Goal: Navigation & Orientation: Find specific page/section

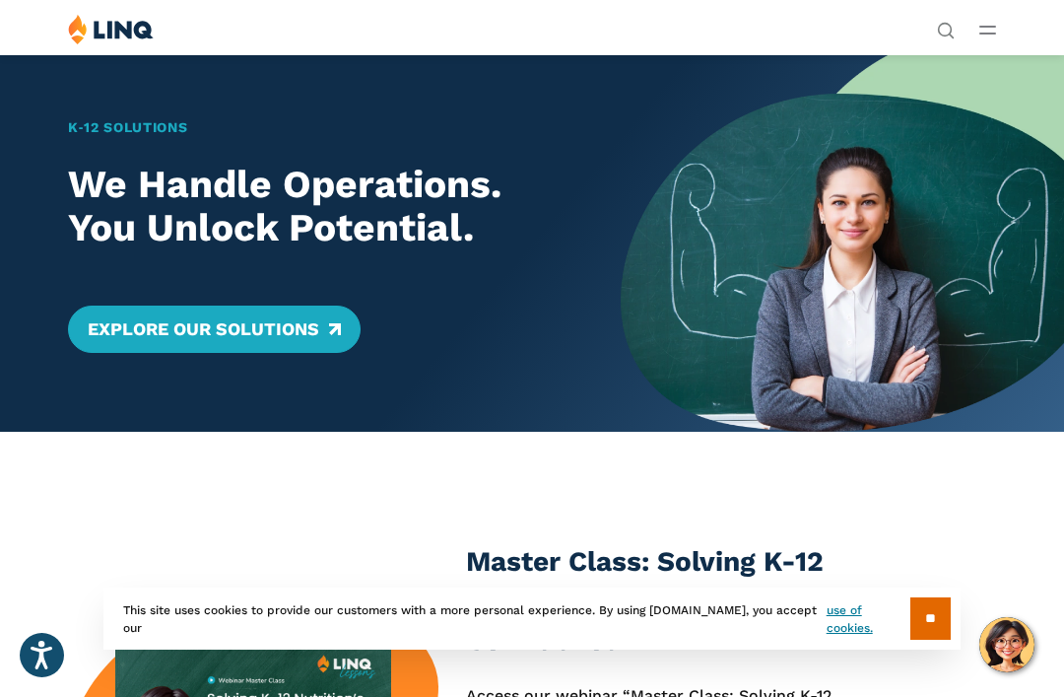
click at [991, 27] on line "Open Main Menu" at bounding box center [987, 27] width 15 height 0
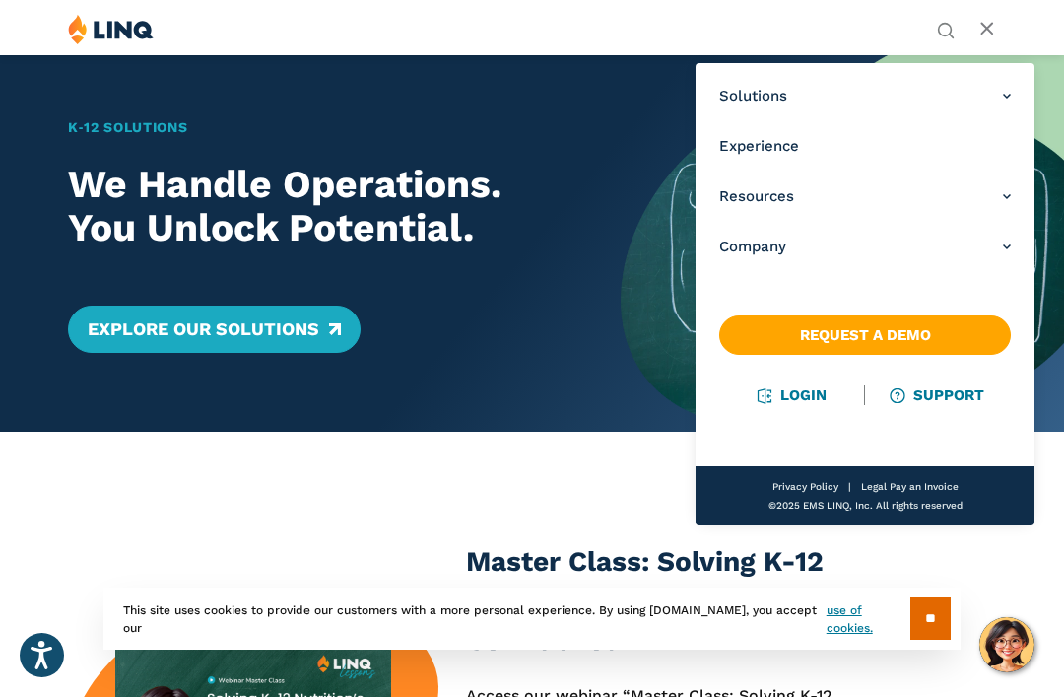
click at [783, 404] on link "Login" at bounding box center [792, 395] width 68 height 18
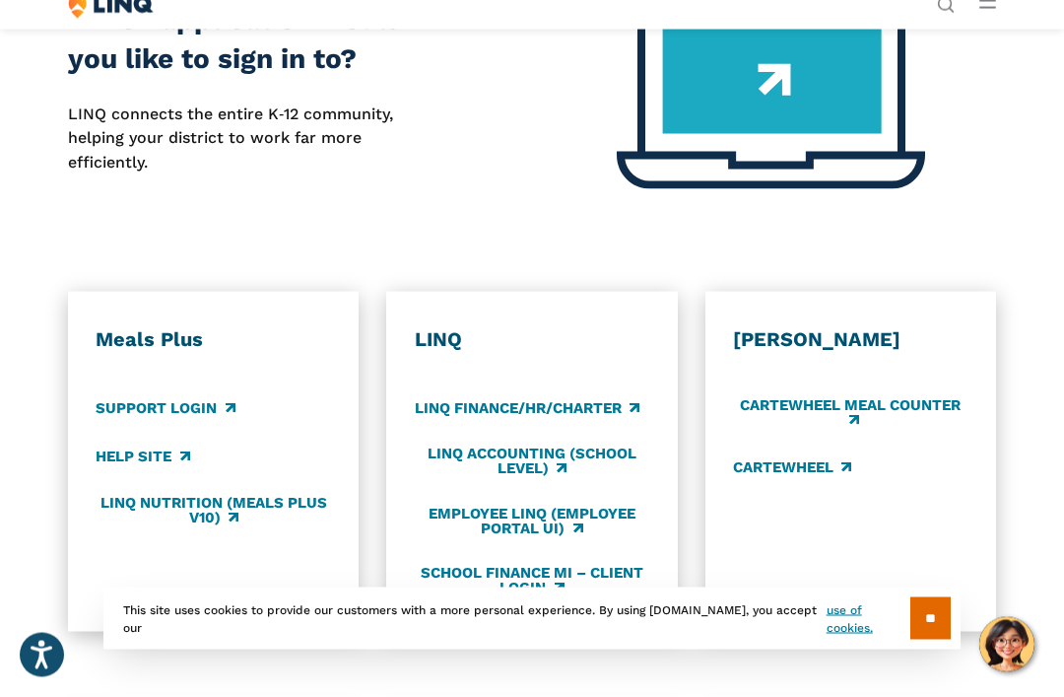
scroll to position [703, 0]
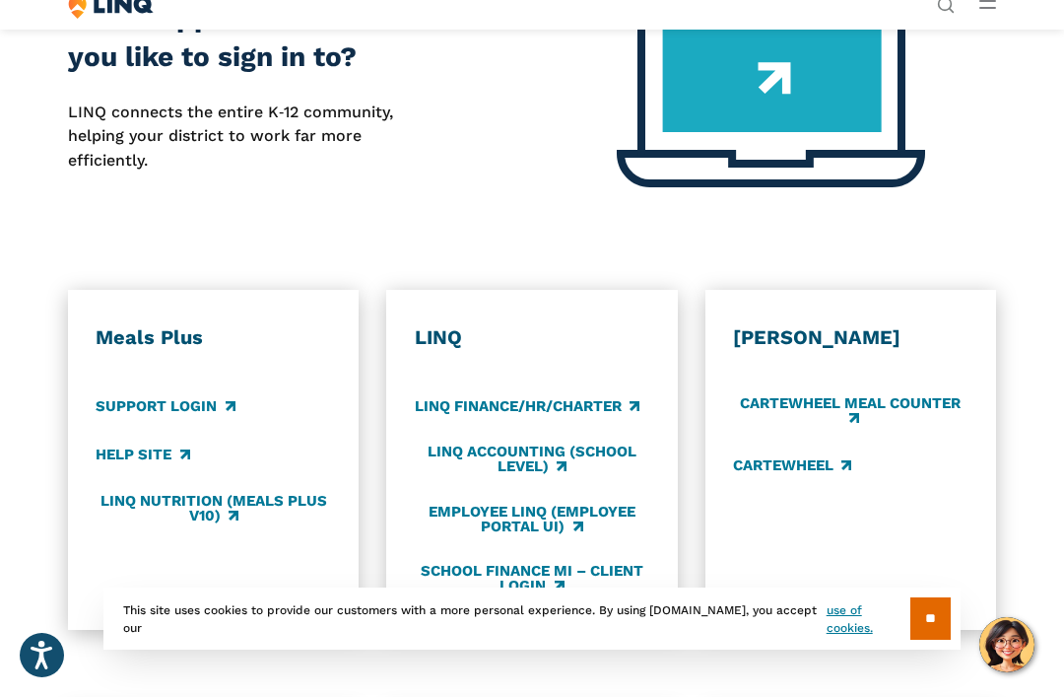
click at [203, 408] on link "Support Login" at bounding box center [165, 406] width 139 height 22
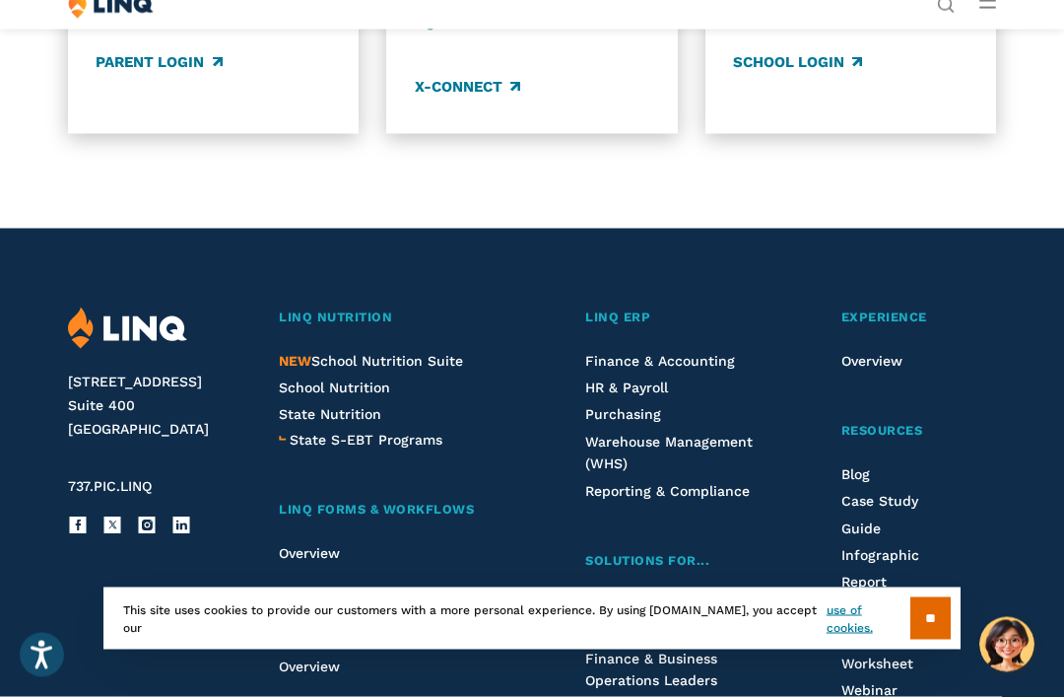
scroll to position [1765, 0]
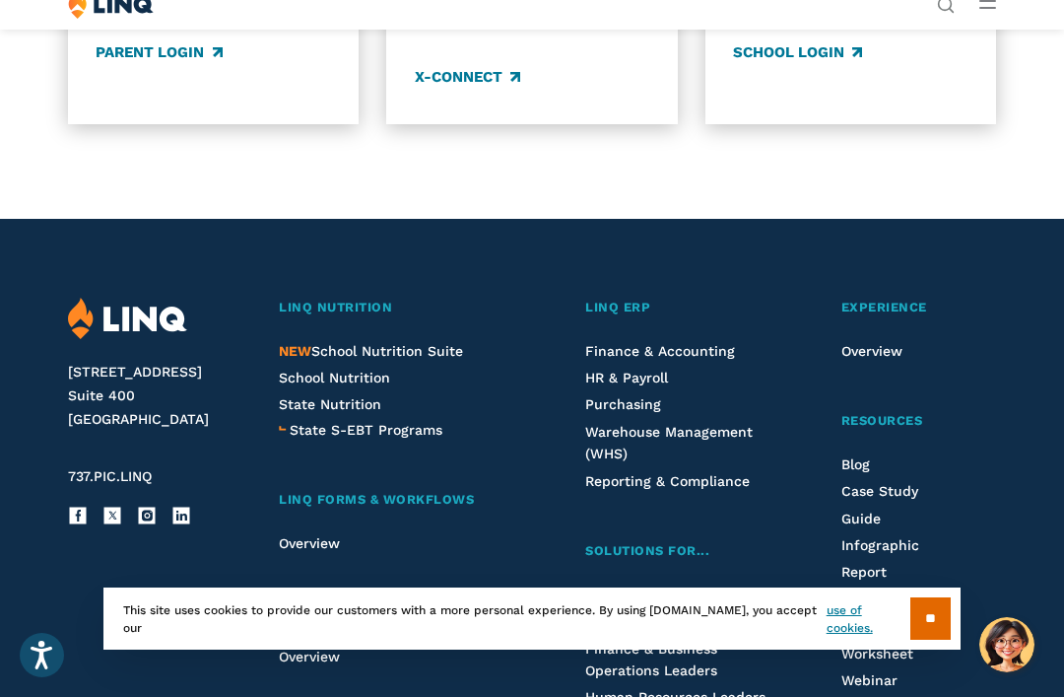
click at [652, 401] on span "Purchasing" at bounding box center [623, 404] width 76 height 16
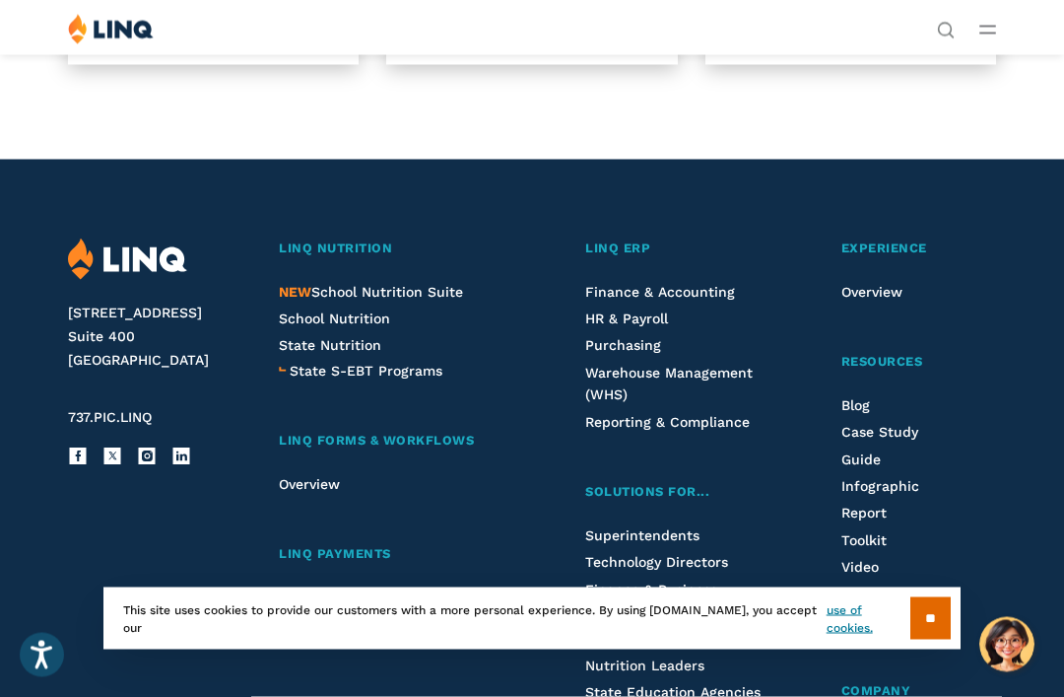
scroll to position [1813, 0]
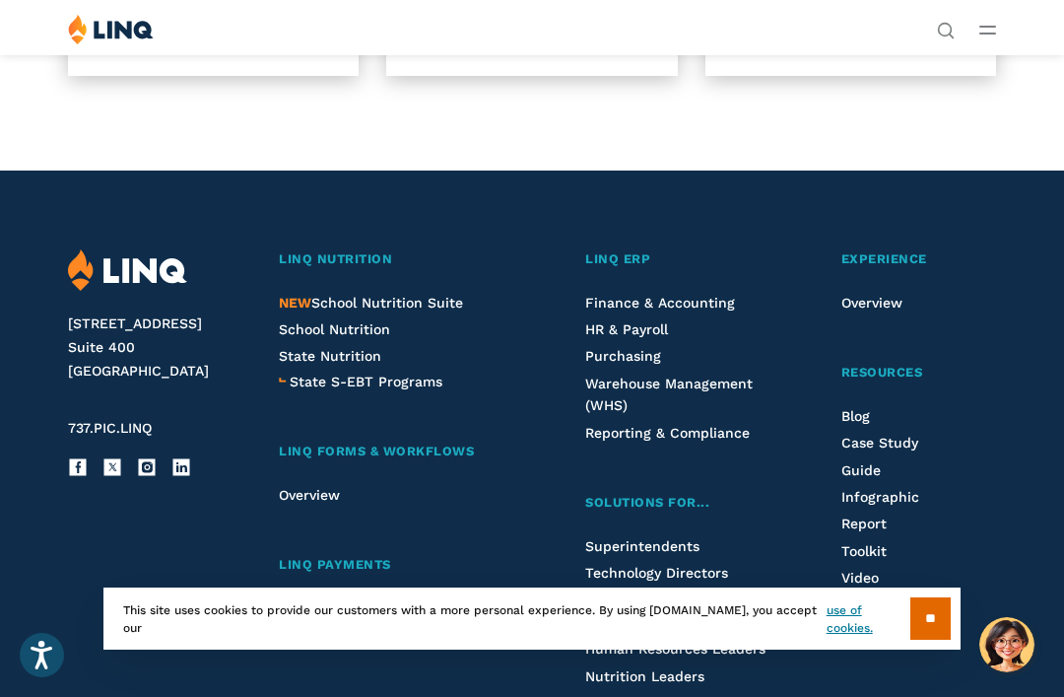
click at [417, 300] on span "NEW School Nutrition Suite" at bounding box center [371, 303] width 184 height 16
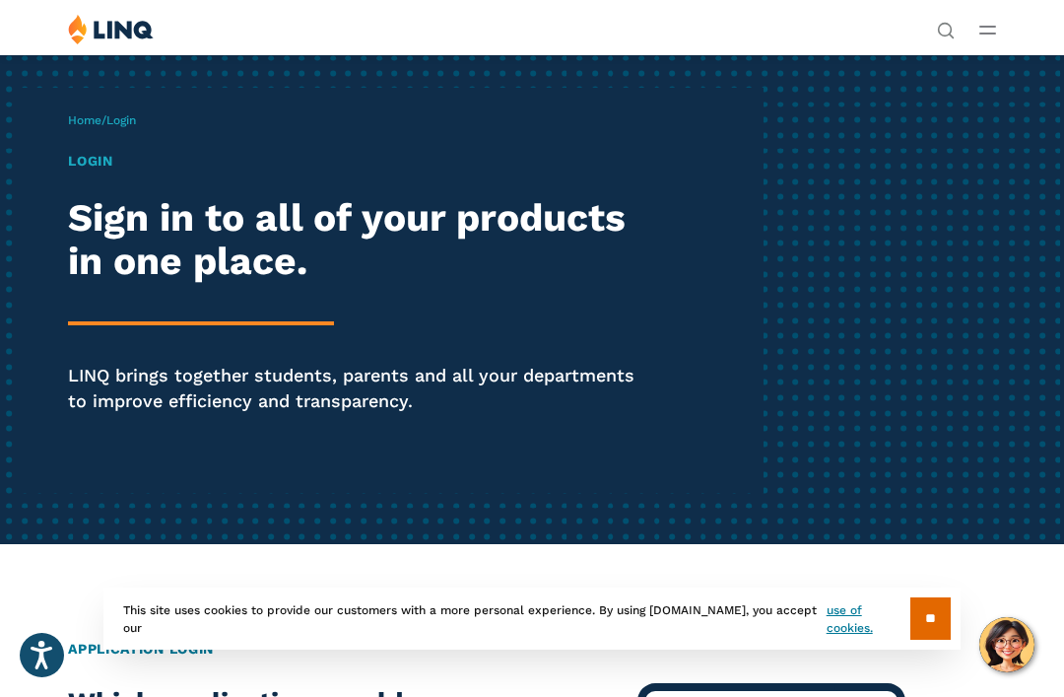
scroll to position [21, 0]
